Goal: Task Accomplishment & Management: Use online tool/utility

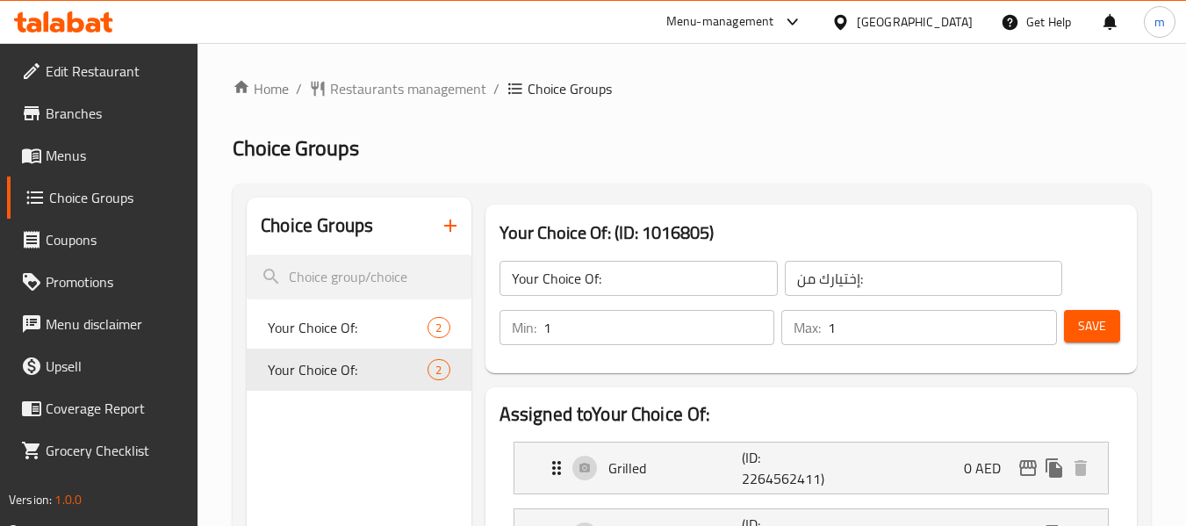
drag, startPoint x: 0, startPoint y: 0, endPoint x: 94, endPoint y: 14, distance: 95.0
click at [94, 14] on icon at bounding box center [63, 21] width 99 height 21
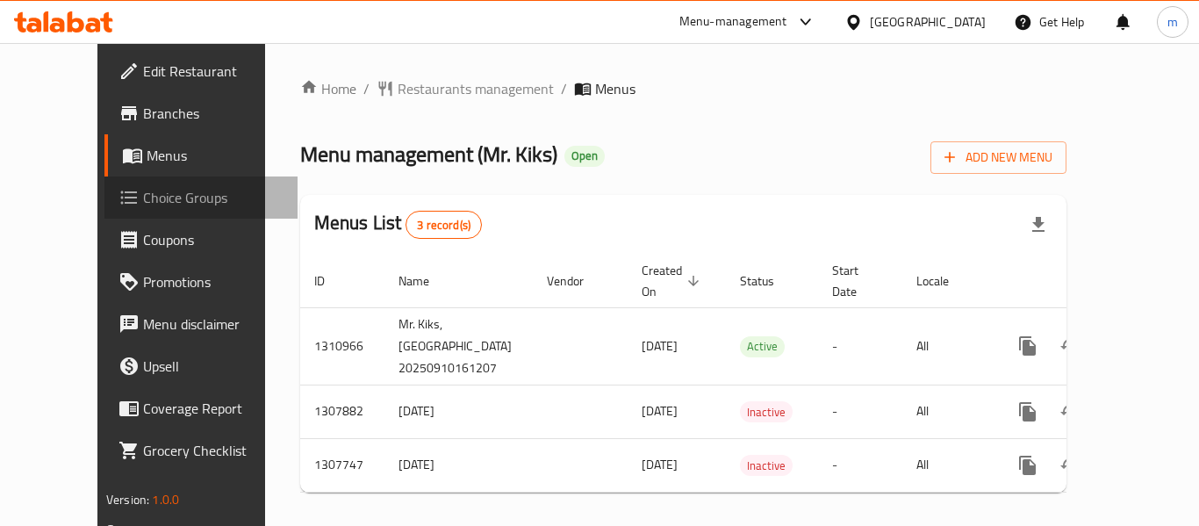
click at [143, 197] on span "Choice Groups" at bounding box center [213, 197] width 140 height 21
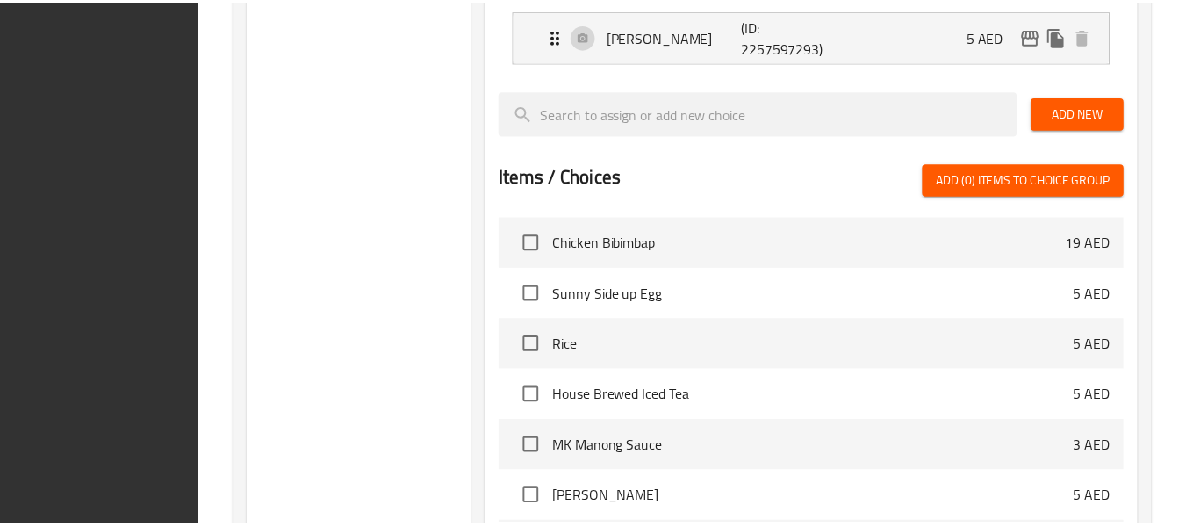
scroll to position [891, 0]
